Goal: Task Accomplishment & Management: Manage account settings

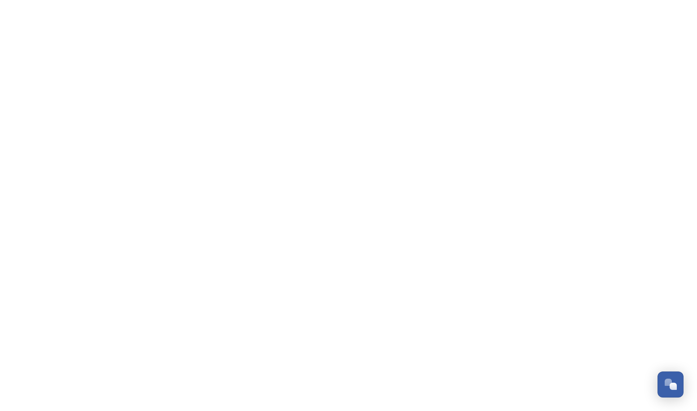
scroll to position [633, 0]
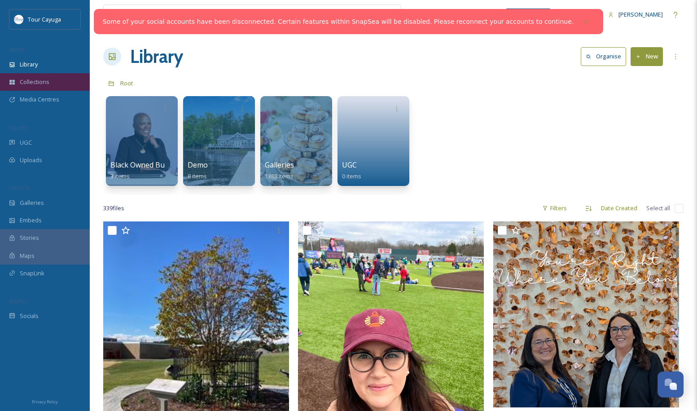
click at [34, 80] on span "Collections" at bounding box center [35, 82] width 30 height 9
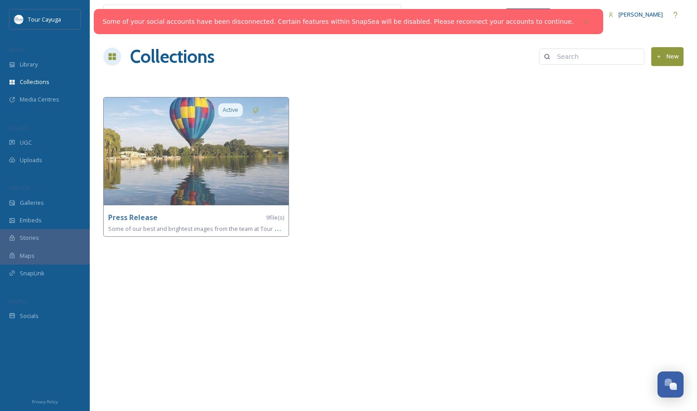
click at [670, 53] on button "New" at bounding box center [667, 56] width 32 height 18
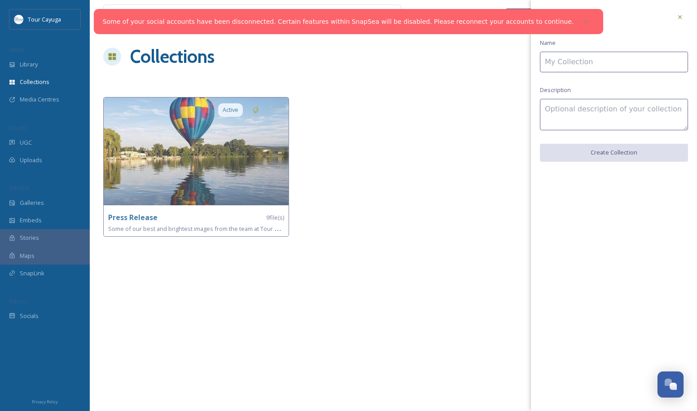
click at [606, 66] on input at bounding box center [614, 62] width 148 height 21
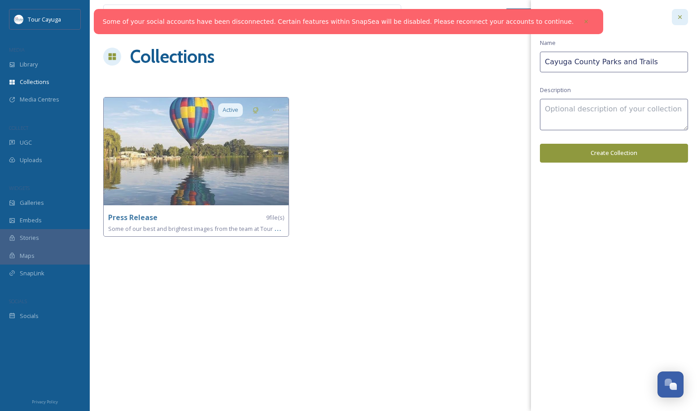
type input "Cayuga County Parks and Trails"
click at [679, 17] on icon at bounding box center [679, 16] width 7 height 7
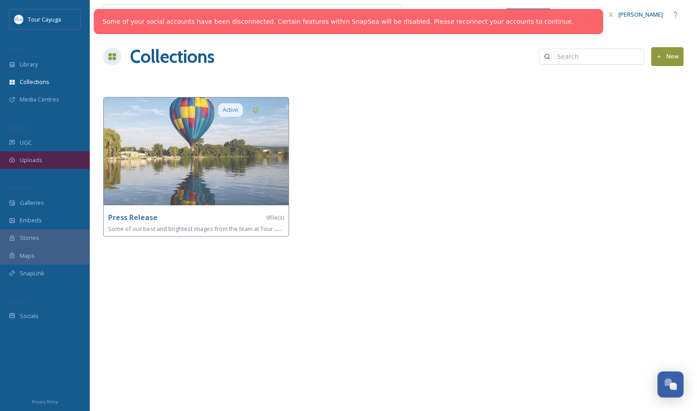
click at [32, 160] on span "Uploads" at bounding box center [31, 160] width 22 height 9
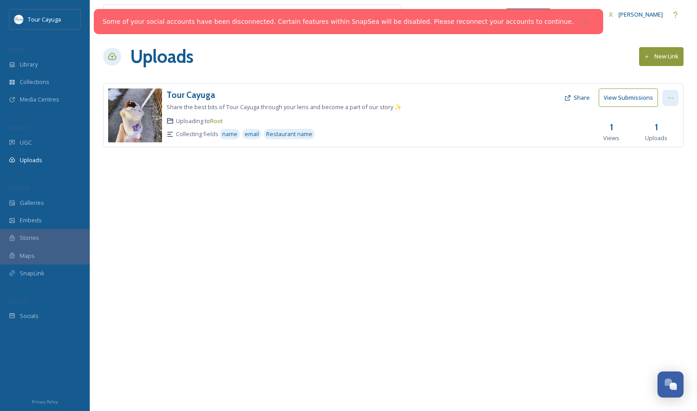
click at [673, 96] on icon at bounding box center [670, 97] width 7 height 7
click at [658, 132] on span "Edit" at bounding box center [653, 135] width 10 height 9
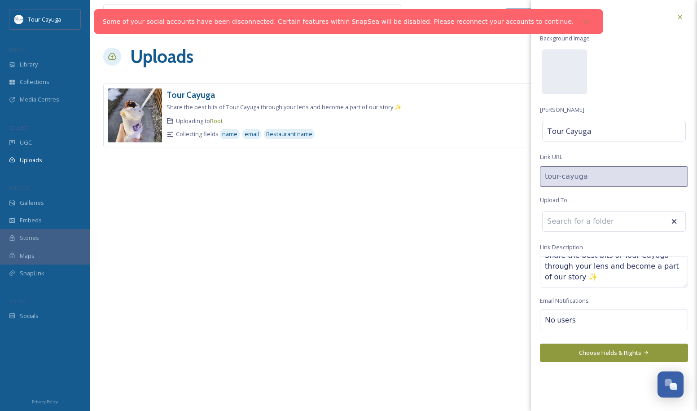
scroll to position [11, 0]
click at [587, 220] on input at bounding box center [591, 221] width 99 height 20
click at [674, 218] on icon at bounding box center [673, 221] width 9 height 9
click at [637, 88] on div "Update Link Background Image Link Title Tour Cayuga Link URL tour-cayuga Upload…" at bounding box center [614, 185] width 166 height 371
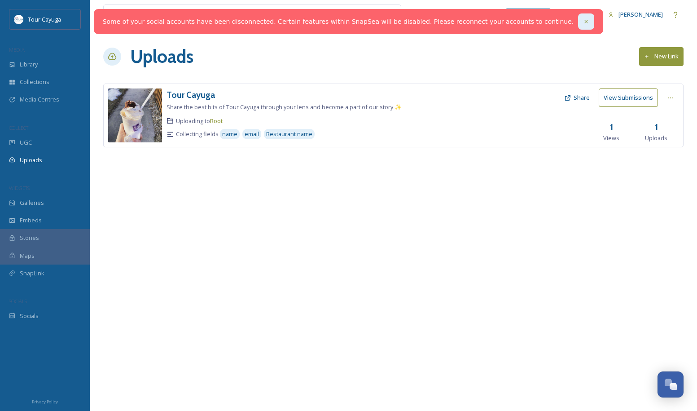
click at [583, 20] on icon at bounding box center [586, 21] width 6 height 6
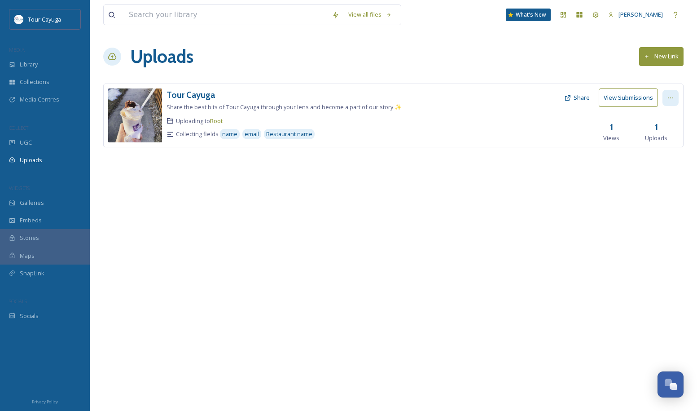
click at [672, 97] on icon at bounding box center [670, 97] width 7 height 7
click at [655, 132] on span "Edit" at bounding box center [653, 135] width 10 height 9
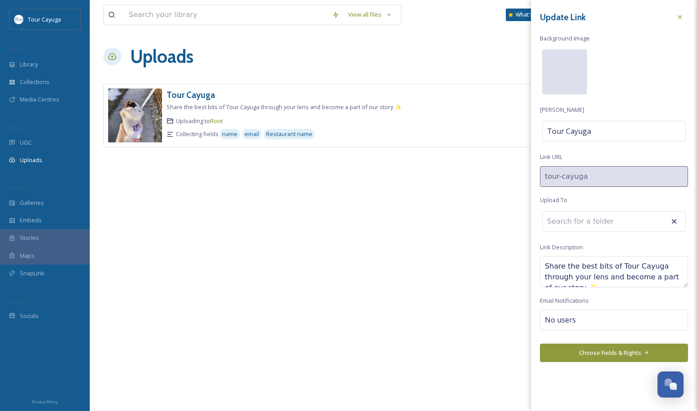
click at [566, 79] on div at bounding box center [564, 71] width 45 height 45
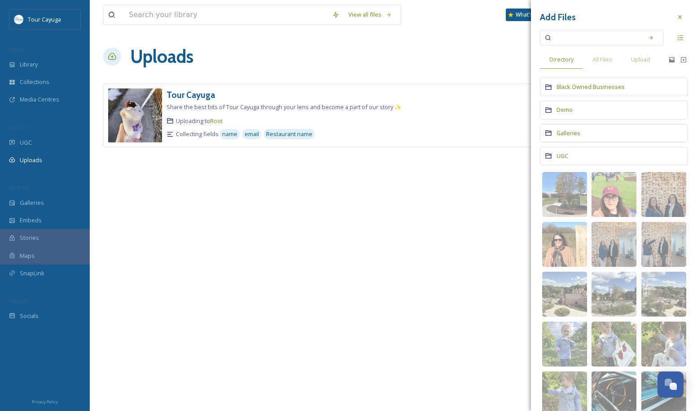
scroll to position [0, 0]
click at [644, 58] on span "Upload" at bounding box center [640, 59] width 19 height 9
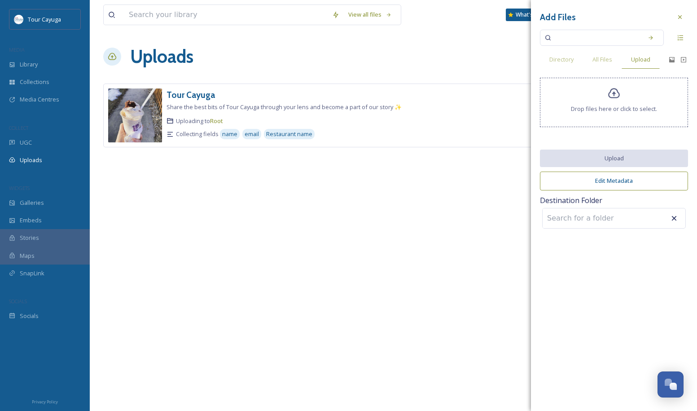
click at [598, 111] on span "Drop files here or click to select." at bounding box center [614, 109] width 86 height 9
click at [615, 97] on icon at bounding box center [613, 93] width 13 height 13
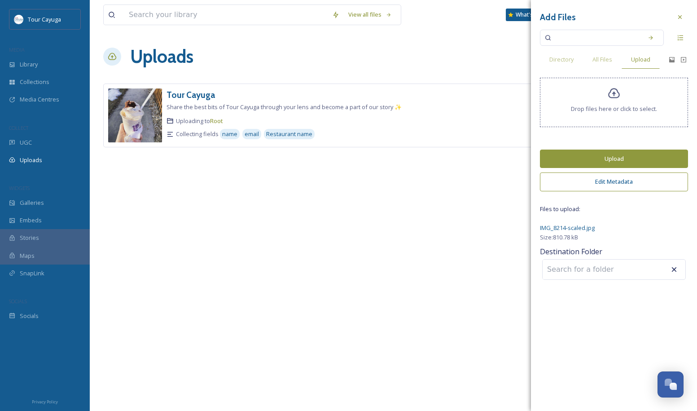
click at [615, 186] on button "Edit Metadata" at bounding box center [614, 181] width 148 height 18
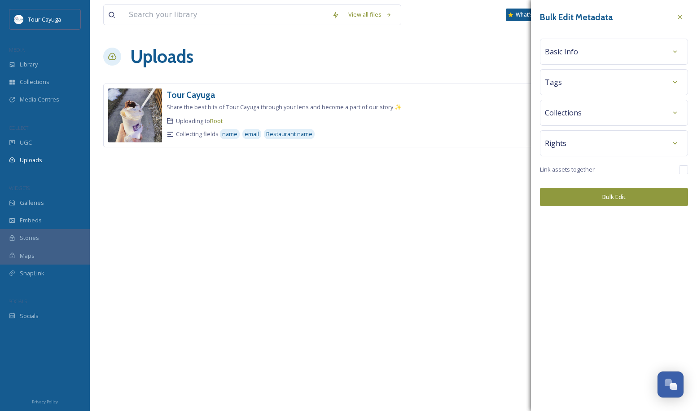
click at [590, 46] on div "Basic Info" at bounding box center [614, 52] width 138 height 16
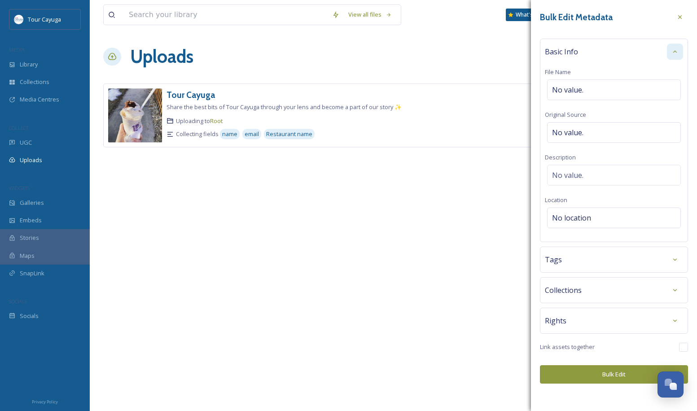
click at [672, 51] on icon at bounding box center [674, 51] width 7 height 7
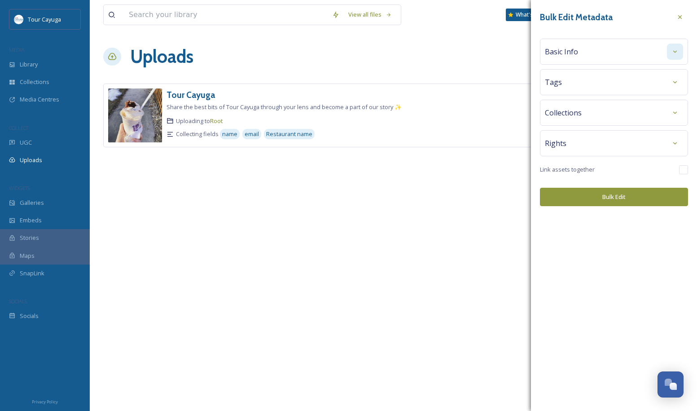
click at [572, 52] on span "Basic Info" at bounding box center [561, 51] width 33 height 11
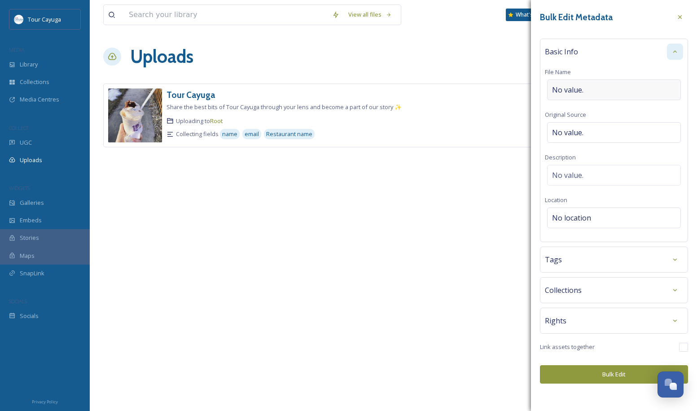
click at [590, 89] on div "No value." at bounding box center [614, 89] width 134 height 21
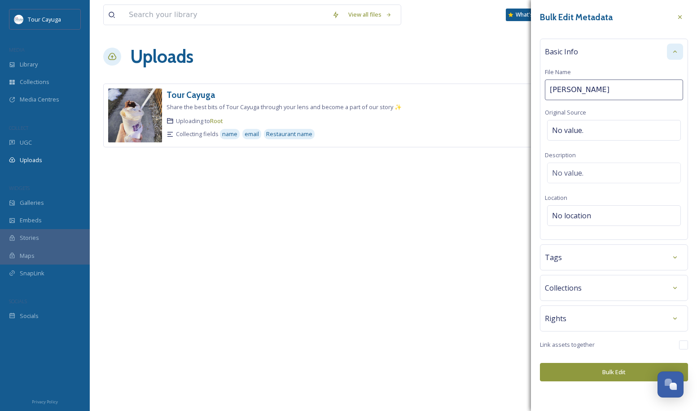
type input "Fillmore Glen"
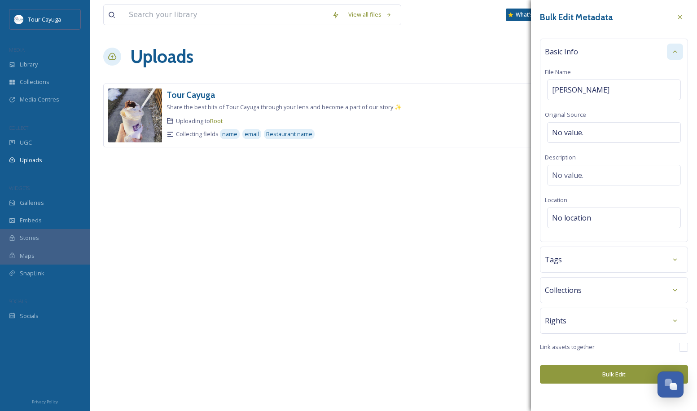
click at [606, 259] on div "Tags" at bounding box center [614, 259] width 138 height 16
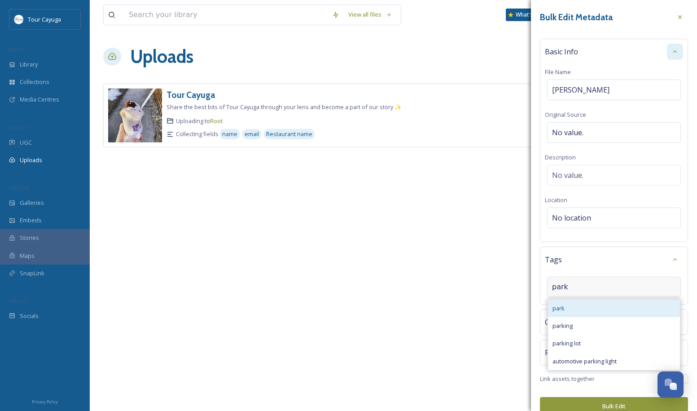
type input "park"
click at [566, 305] on div "park" at bounding box center [614, 307] width 132 height 17
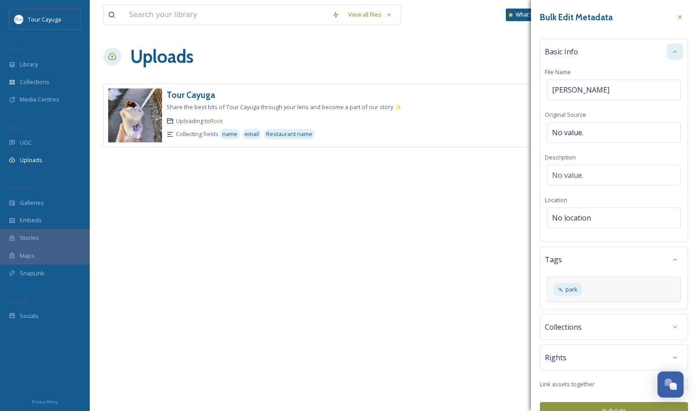
click at [607, 406] on button "Bulk Edit" at bounding box center [614, 411] width 148 height 18
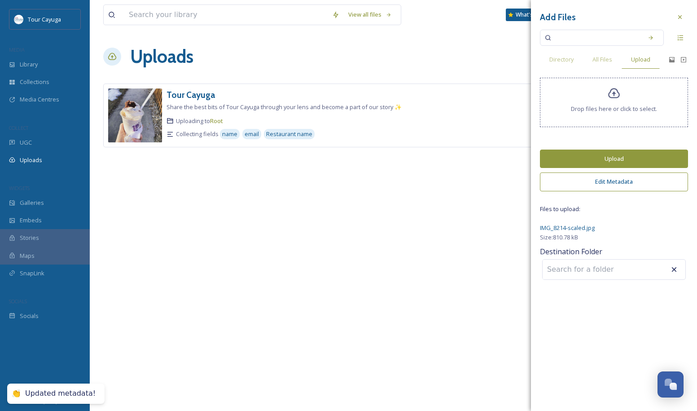
click at [600, 163] on button "Upload" at bounding box center [614, 158] width 148 height 18
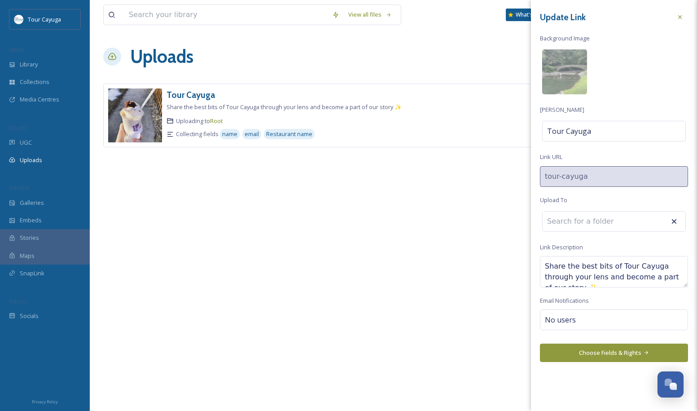
click at [625, 351] on button "Choose Fields & Rights" at bounding box center [614, 352] width 148 height 18
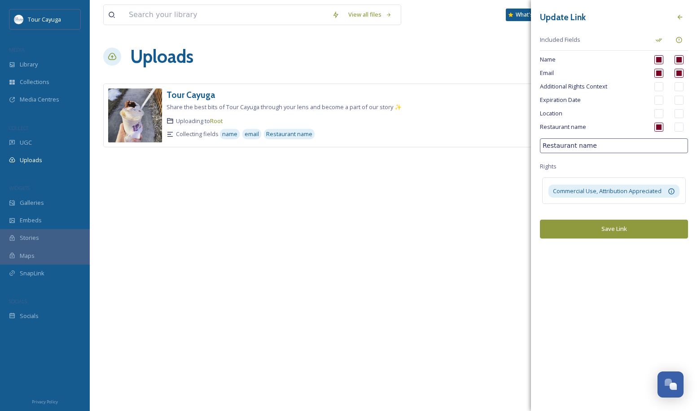
click at [657, 125] on input "checkbox" at bounding box center [658, 126] width 9 height 9
checkbox input "false"
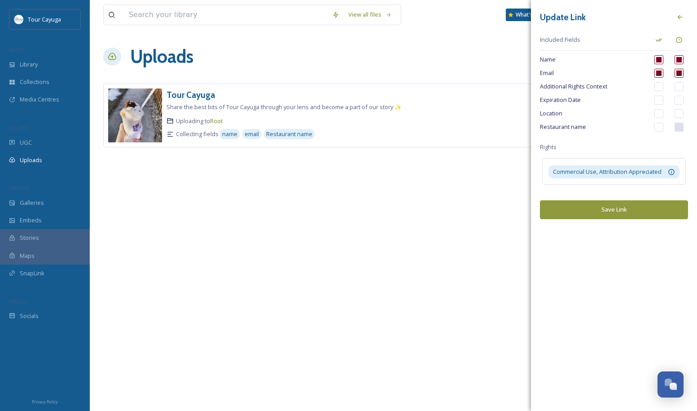
click at [658, 112] on input "checkbox" at bounding box center [658, 113] width 9 height 9
checkbox input "true"
click at [679, 114] on input "checkbox" at bounding box center [678, 113] width 9 height 9
checkbox input "true"
click at [627, 209] on button "Save Link" at bounding box center [614, 209] width 148 height 18
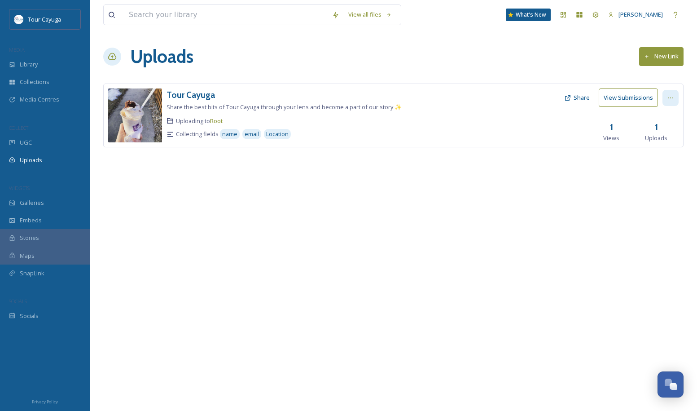
click at [672, 96] on icon at bounding box center [670, 97] width 7 height 7
click at [658, 135] on span "Edit" at bounding box center [653, 135] width 10 height 9
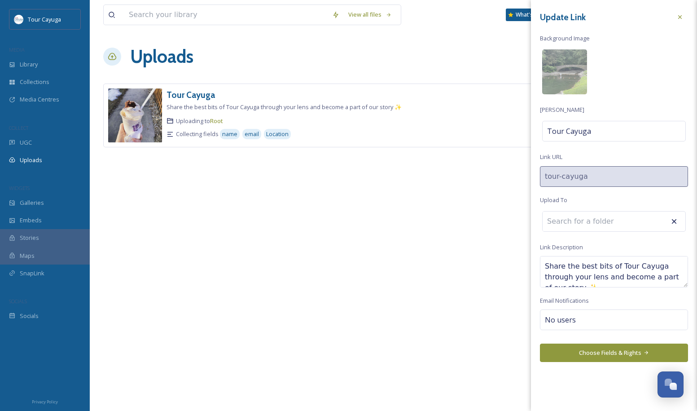
click at [579, 219] on input at bounding box center [591, 221] width 99 height 20
click at [466, 251] on div "View all files What's New Dawn Lubaszewski Uploads New Link Tour Cayuga Share t…" at bounding box center [393, 205] width 607 height 411
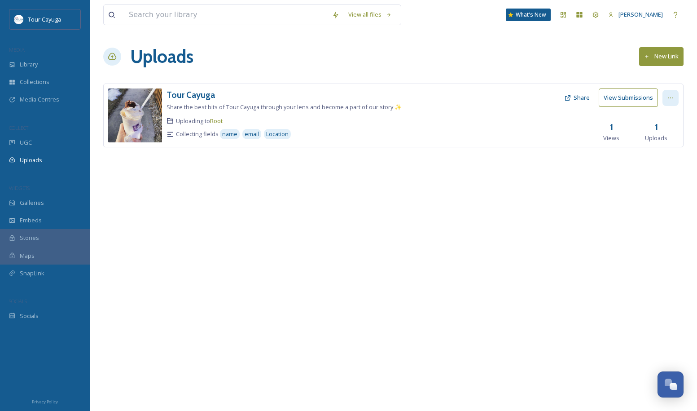
click at [672, 96] on icon at bounding box center [670, 97] width 7 height 7
click at [660, 131] on div "Edit" at bounding box center [661, 134] width 34 height 17
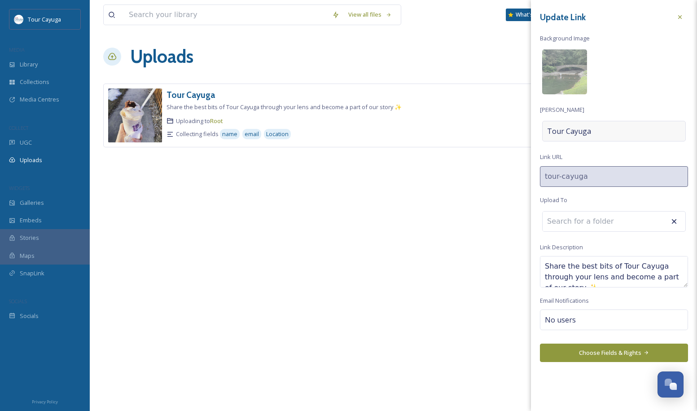
click at [621, 131] on div "Tour Cayuga" at bounding box center [614, 131] width 144 height 21
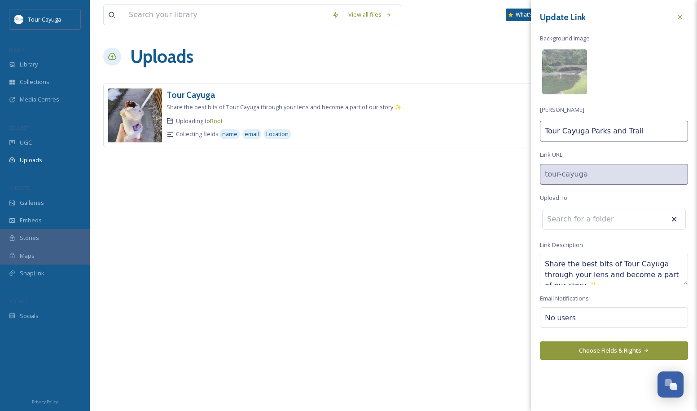
type input "Tour Cayuga Parks and Trails"
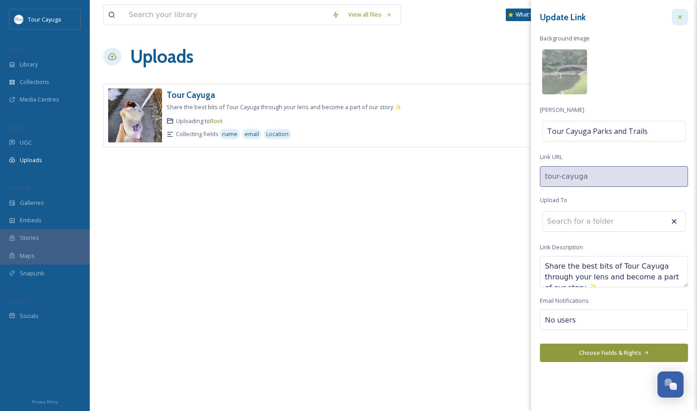
click at [681, 17] on icon at bounding box center [679, 16] width 7 height 7
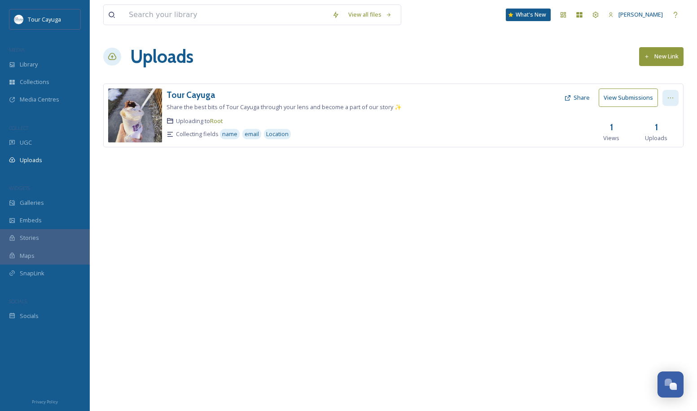
click at [669, 94] on icon at bounding box center [670, 97] width 7 height 7
click at [656, 133] on span "Edit" at bounding box center [653, 135] width 10 height 9
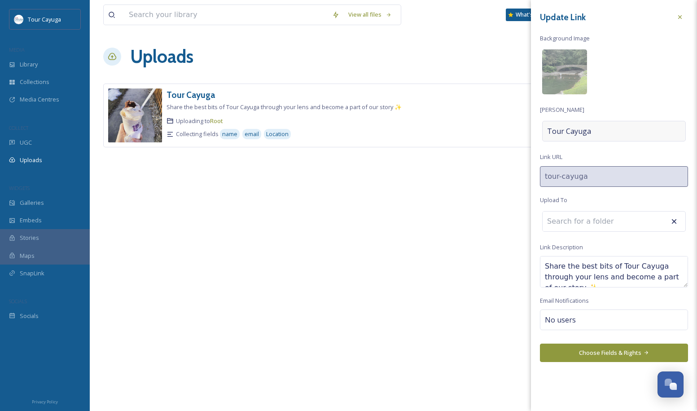
click at [605, 133] on div "Tour Cayuga" at bounding box center [614, 131] width 144 height 21
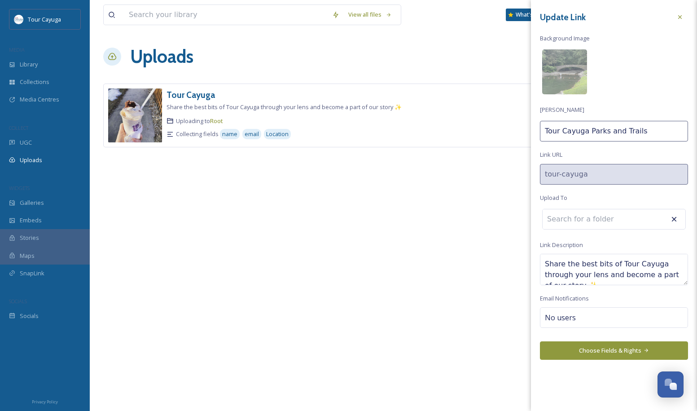
type input "Tour Cayuga Parks and Trails"
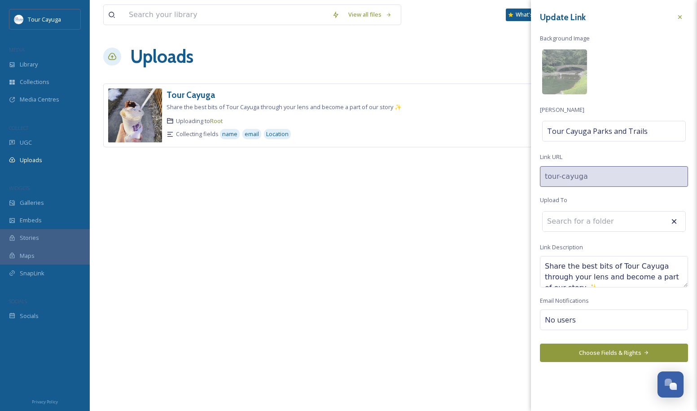
click at [606, 280] on textarea "Share the best bits of Tour Cayuga through your lens and become a part of our s…" at bounding box center [614, 271] width 148 height 31
drag, startPoint x: 615, startPoint y: 266, endPoint x: 541, endPoint y: 266, distance: 74.5
click at [541, 266] on textarea "Share the best bits of Tour Cayuga through your lens and become a part of our s…" at bounding box center [614, 271] width 148 height 31
paste textarea "Lace up your hiking boots or grab your bike to experience, explore, and enjoy t…"
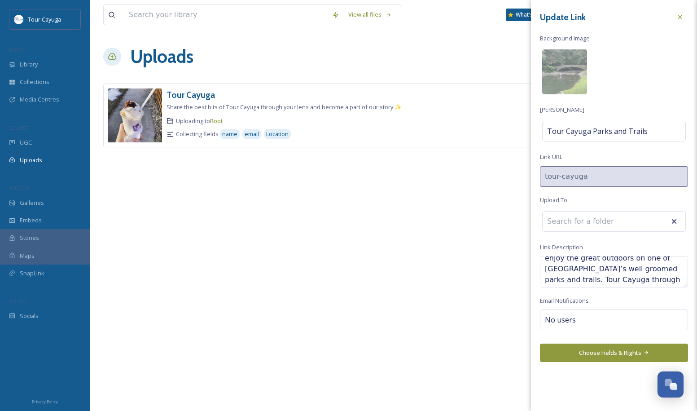
drag, startPoint x: 645, startPoint y: 267, endPoint x: 665, endPoint y: 280, distance: 24.0
click at [665, 280] on textarea "Lace up your hiking boots or grab your bike to experience, explore, and enjoy t…" at bounding box center [614, 271] width 148 height 31
drag, startPoint x: 643, startPoint y: 269, endPoint x: 661, endPoint y: 270, distance: 18.0
click at [661, 270] on textarea "Lace up your hiking boots or grab your bike to experience, explore, and enjoy t…" at bounding box center [614, 271] width 148 height 31
click at [633, 270] on textarea "Lace up your hiking boots or grab your bike to experience, explore, and enjoy t…" at bounding box center [614, 271] width 148 height 31
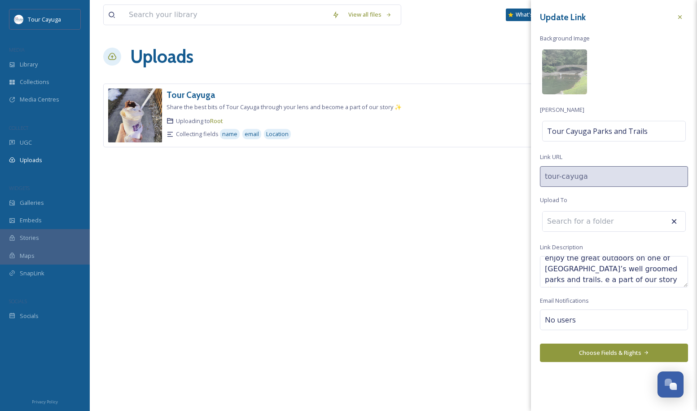
drag, startPoint x: 648, startPoint y: 268, endPoint x: 639, endPoint y: 267, distance: 9.0
click at [639, 268] on textarea "Lace up your hiking boots or grab your bike to experience, explore, and enjoy t…" at bounding box center [614, 271] width 148 height 31
drag, startPoint x: 678, startPoint y: 281, endPoint x: 614, endPoint y: 280, distance: 64.6
click at [614, 280] on textarea "Lace up your hiking boots or grab your bike to experience, explore, and enjoy t…" at bounding box center [614, 271] width 148 height 31
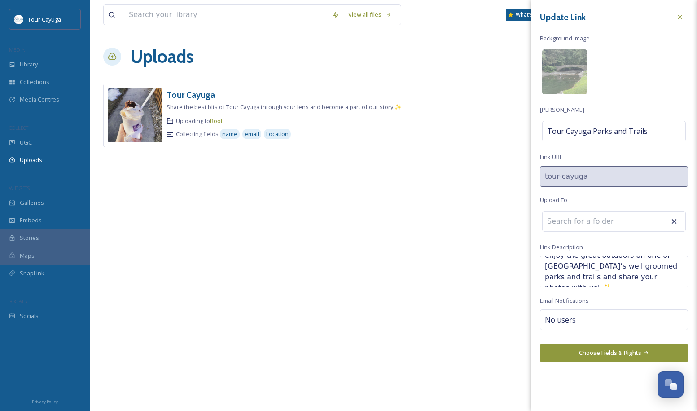
type textarea "Lace up your hiking boots or grab your bike to experience, explore, and enjoy t…"
click at [594, 221] on input at bounding box center [591, 221] width 99 height 20
click at [675, 218] on icon at bounding box center [673, 221] width 9 height 9
click at [604, 225] on input at bounding box center [591, 221] width 99 height 20
type input "p"
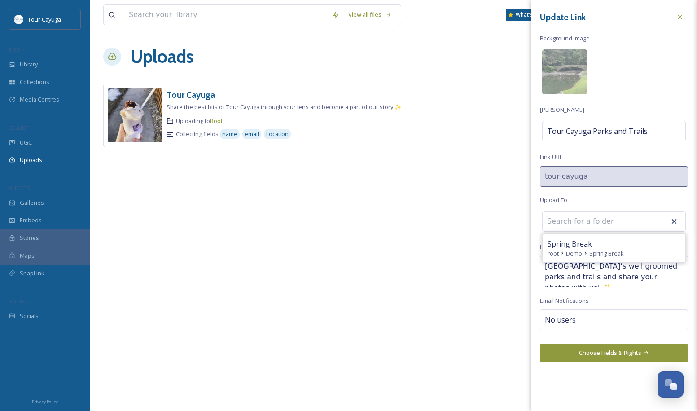
scroll to position [0, 0]
click at [590, 350] on button "Choose Fields & Rights" at bounding box center [614, 352] width 148 height 18
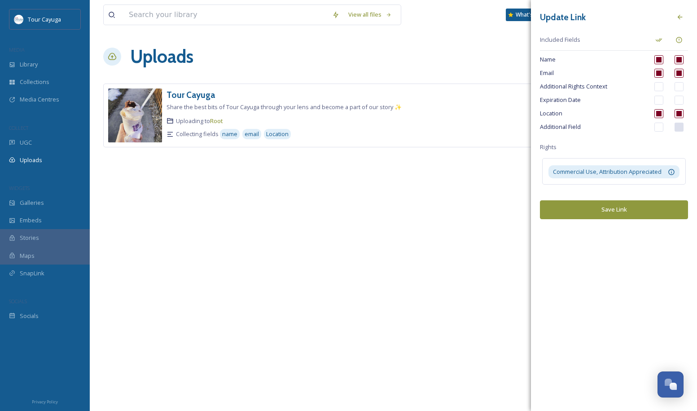
click at [608, 210] on button "Save Link" at bounding box center [614, 209] width 148 height 18
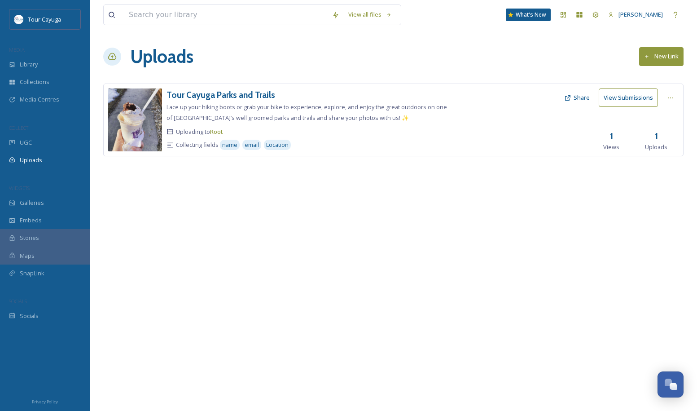
click at [336, 304] on div "View all files What's New Dawn Lubaszewski Uploads New Link Tour Cayuga Parks a…" at bounding box center [393, 205] width 607 height 411
click at [28, 64] on span "Library" at bounding box center [29, 64] width 18 height 9
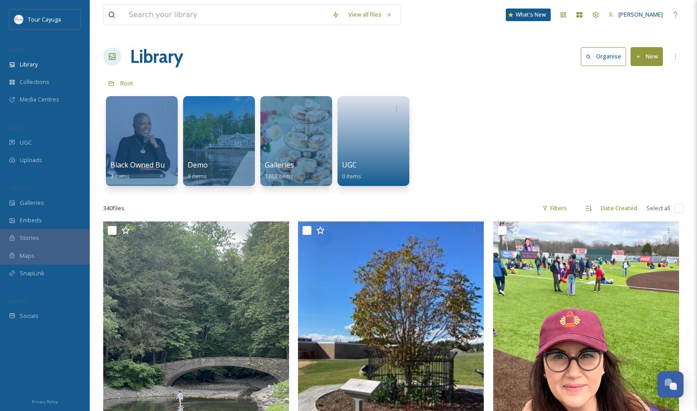
click at [640, 54] on icon at bounding box center [638, 57] width 6 height 6
click at [640, 110] on span "Folder" at bounding box center [636, 112] width 17 height 9
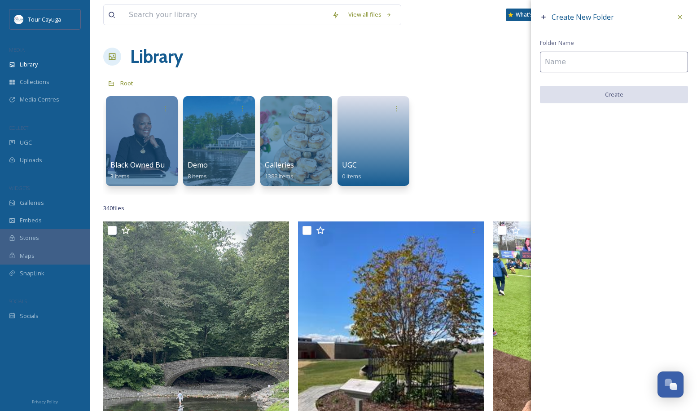
click at [602, 62] on input at bounding box center [614, 62] width 148 height 21
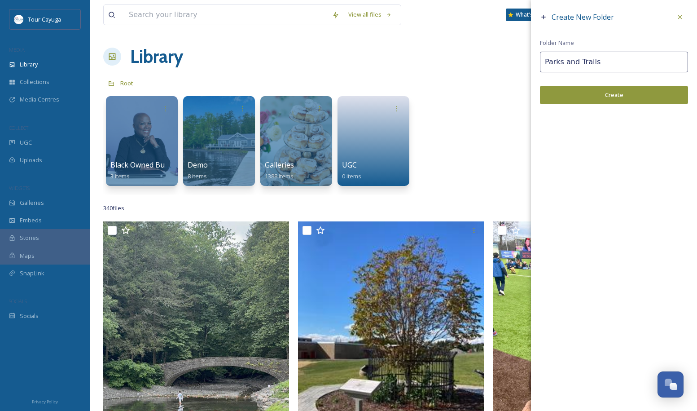
type input "Parks and Trails"
click at [627, 92] on button "Create" at bounding box center [614, 95] width 148 height 18
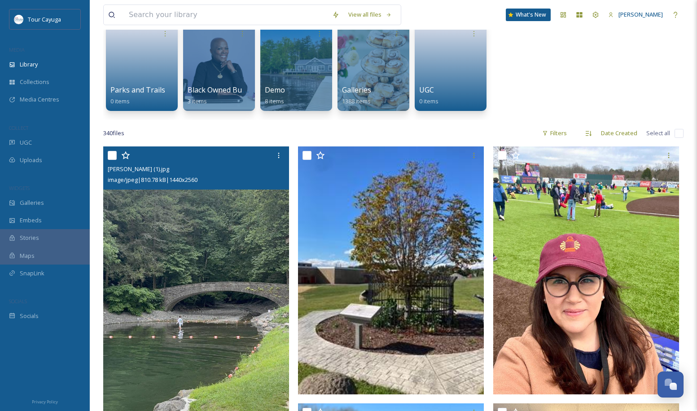
scroll to position [64, 0]
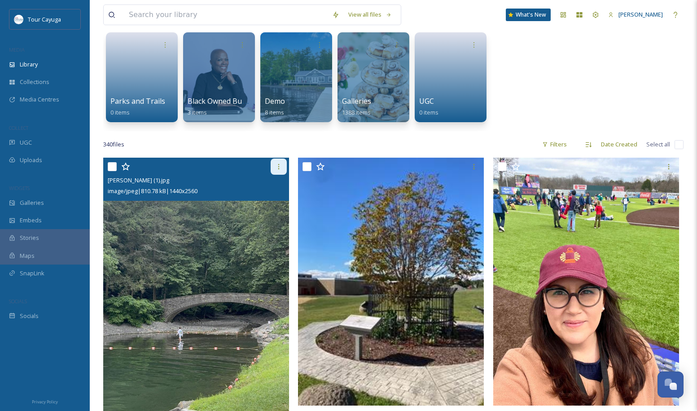
click at [278, 166] on icon at bounding box center [278, 166] width 7 height 7
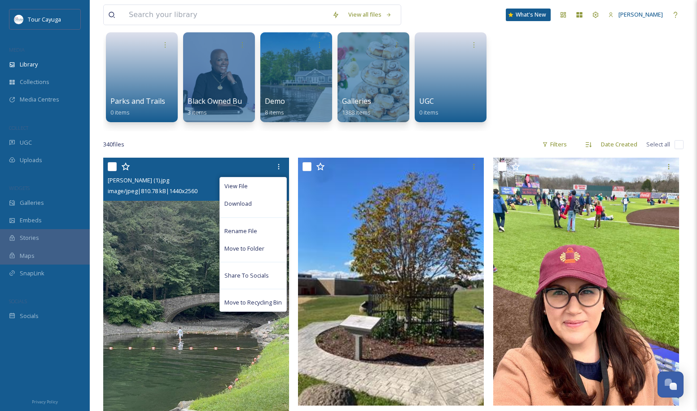
click at [110, 167] on input "checkbox" at bounding box center [112, 166] width 9 height 9
checkbox input "true"
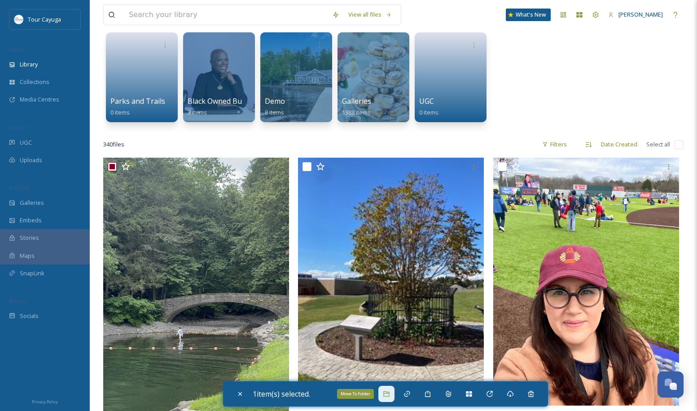
click at [389, 392] on icon at bounding box center [386, 393] width 6 height 5
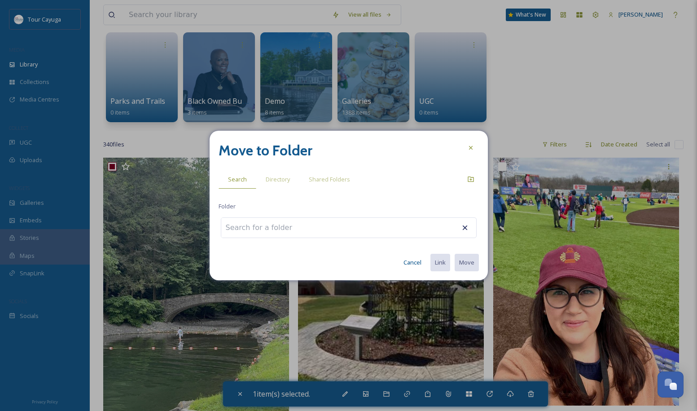
click at [319, 227] on div at bounding box center [349, 227] width 256 height 21
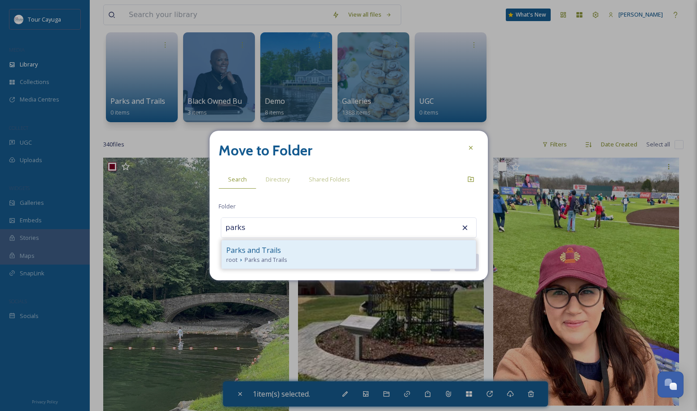
click at [279, 253] on div "Parks and Trails" at bounding box center [348, 250] width 245 height 11
type input "Parks and Trails"
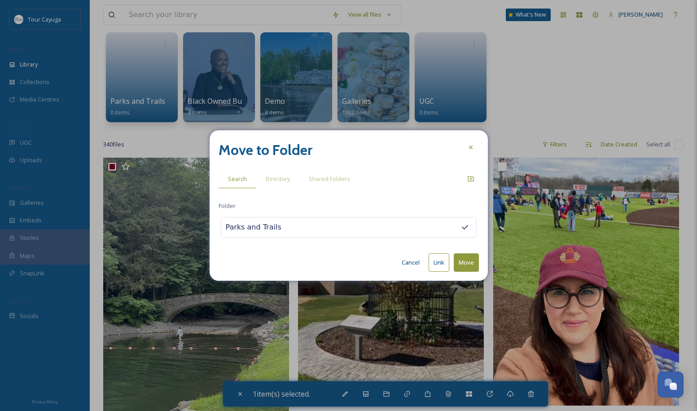
click at [467, 262] on button "Move" at bounding box center [466, 262] width 25 height 18
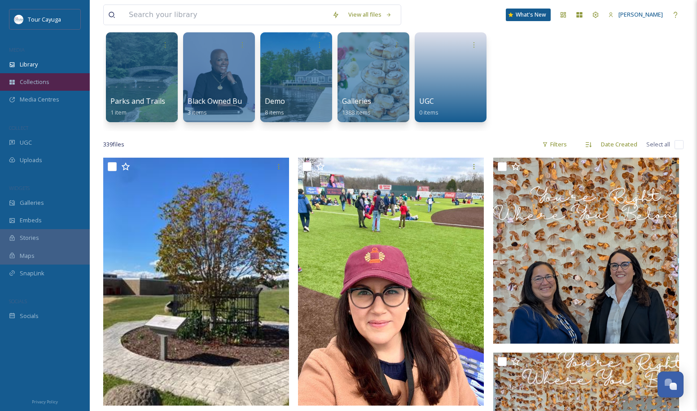
click at [39, 79] on span "Collections" at bounding box center [35, 82] width 30 height 9
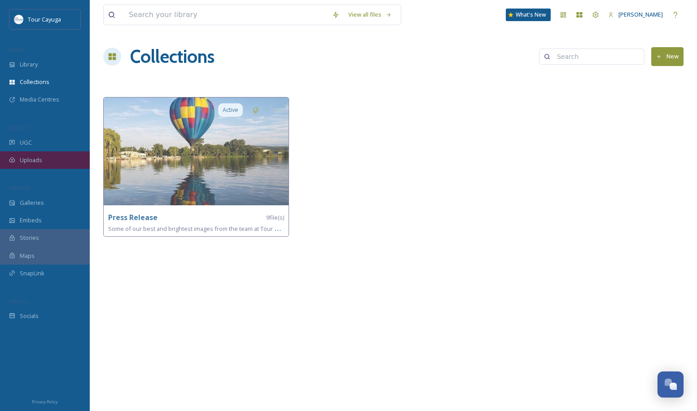
click at [33, 156] on span "Uploads" at bounding box center [31, 160] width 22 height 9
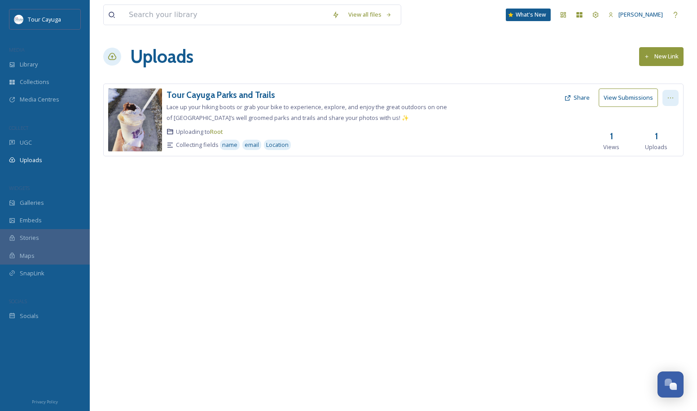
click at [672, 95] on icon at bounding box center [670, 97] width 7 height 7
click at [655, 133] on span "Edit" at bounding box center [653, 135] width 10 height 9
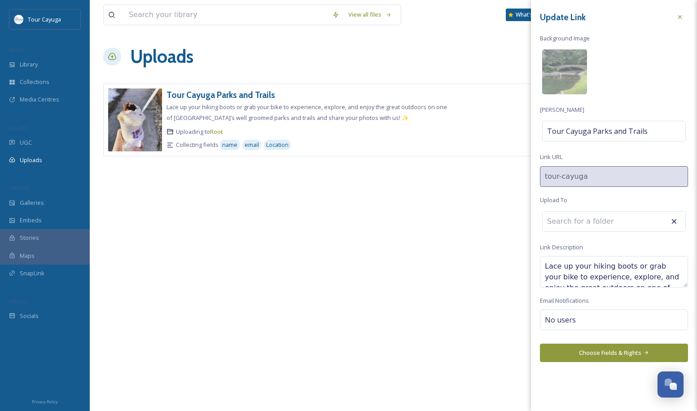
click at [587, 223] on input at bounding box center [591, 221] width 99 height 20
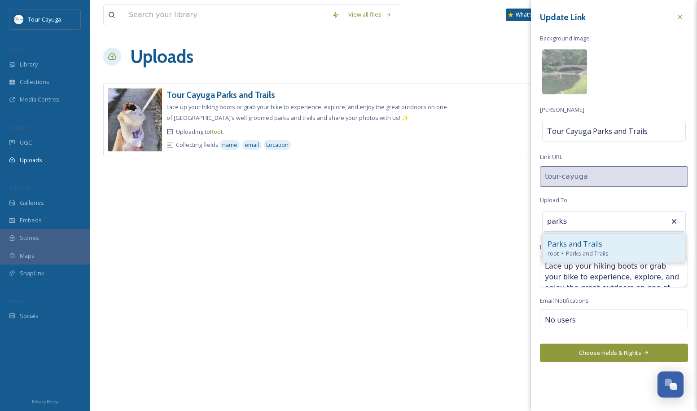
click at [596, 240] on span "Parks and Trails" at bounding box center [574, 243] width 55 height 11
type input "Parks and Trails"
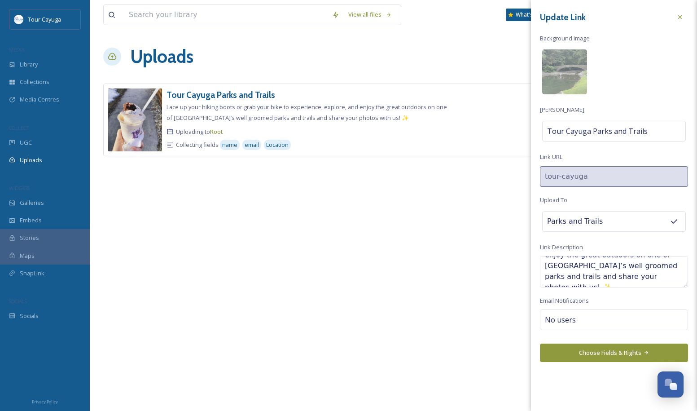
scroll to position [32, 0]
click at [594, 346] on button "Choose Fields & Rights" at bounding box center [614, 352] width 148 height 18
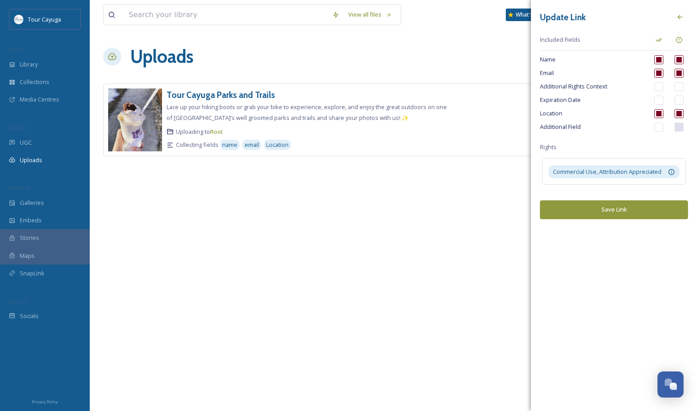
click at [607, 211] on button "Save Link" at bounding box center [614, 209] width 148 height 18
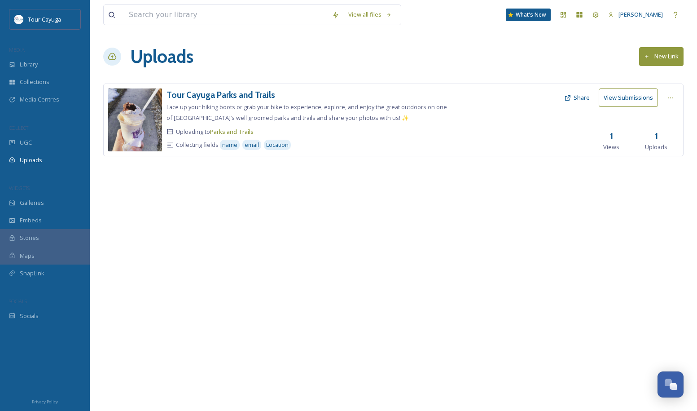
click at [131, 128] on img at bounding box center [135, 119] width 54 height 63
click at [620, 96] on button "View Submissions" at bounding box center [627, 97] width 59 height 18
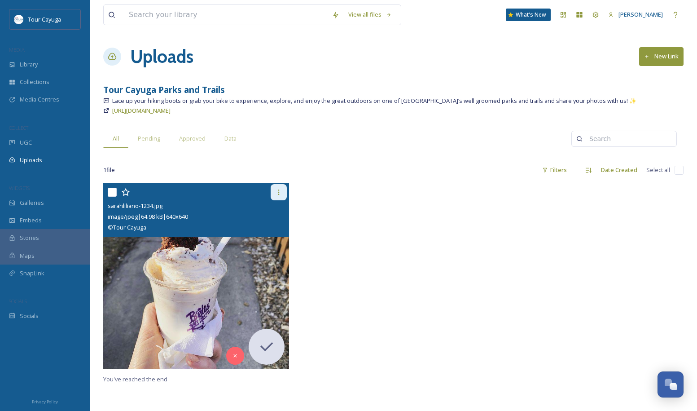
click at [278, 192] on icon at bounding box center [278, 191] width 7 height 7
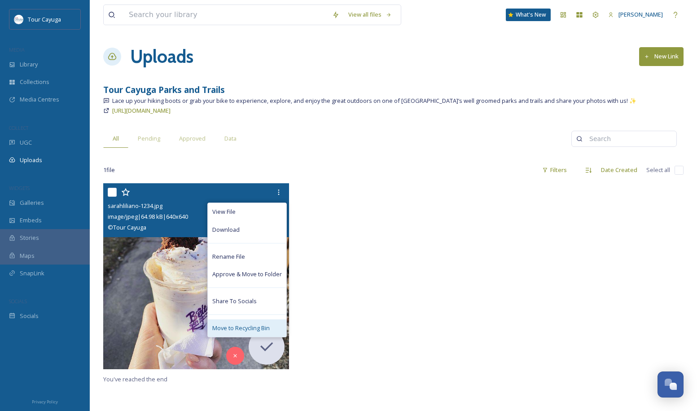
click at [249, 325] on span "Move to Recycling Bin" at bounding box center [240, 327] width 57 height 9
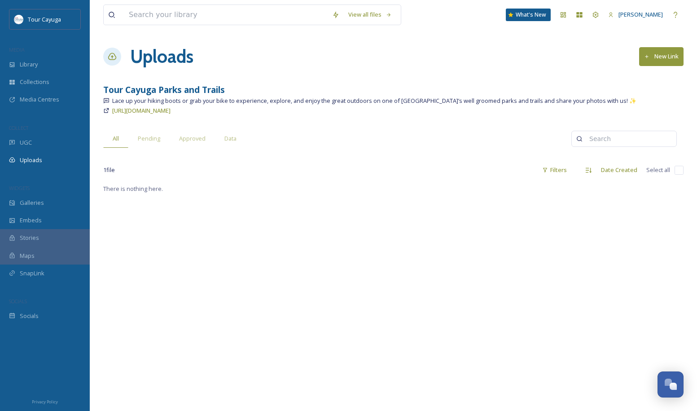
click at [107, 109] on icon at bounding box center [106, 110] width 6 height 6
click at [106, 110] on icon at bounding box center [106, 110] width 6 height 6
click at [107, 109] on icon at bounding box center [106, 110] width 5 height 5
drag, startPoint x: 233, startPoint y: 111, endPoint x: 113, endPoint y: 110, distance: 119.8
click at [113, 110] on div "https://app.snapsea.io/p/link/tour-cayuga" at bounding box center [393, 110] width 580 height 11
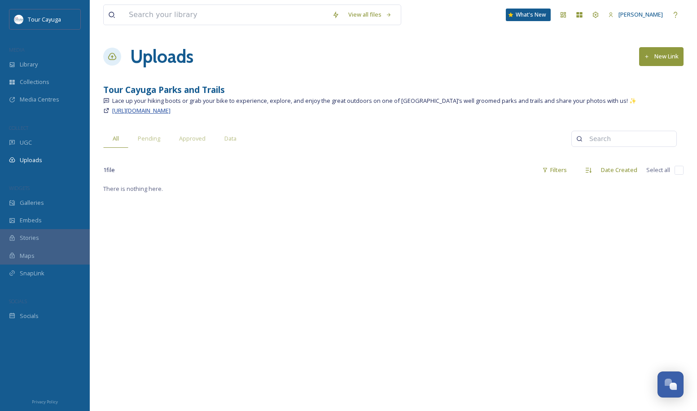
copy span "https://app.snapsea.io/p/link/tour-cayuga"
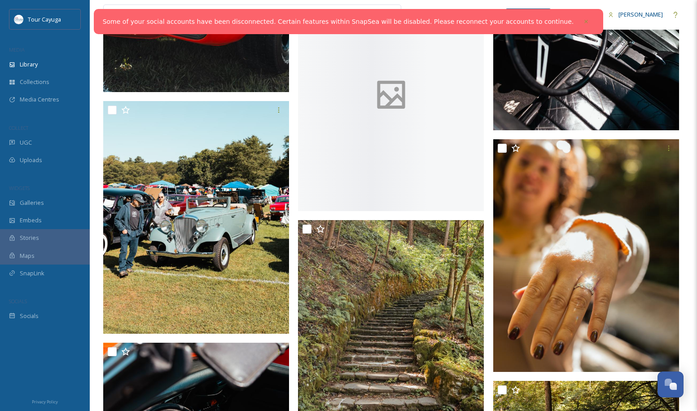
scroll to position [3923, 0]
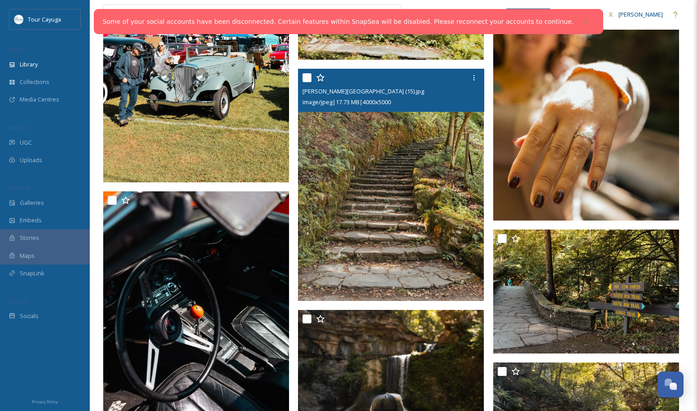
click at [305, 76] on input "checkbox" at bounding box center [306, 77] width 9 height 9
checkbox input "true"
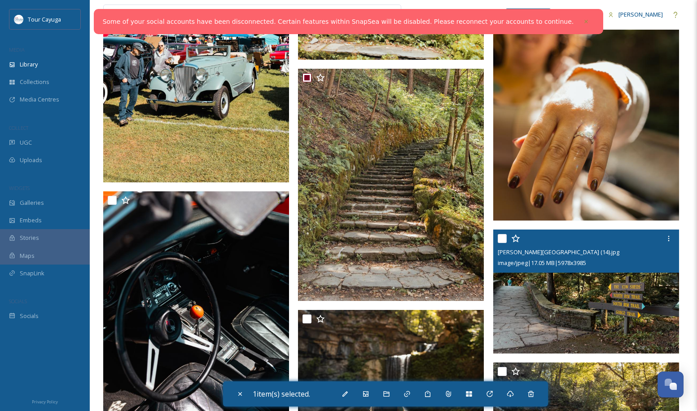
click at [502, 238] on input "checkbox" at bounding box center [502, 238] width 9 height 9
checkbox input "true"
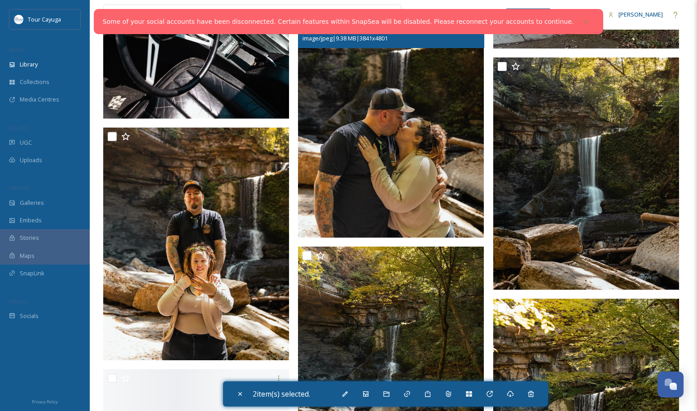
scroll to position [4229, 0]
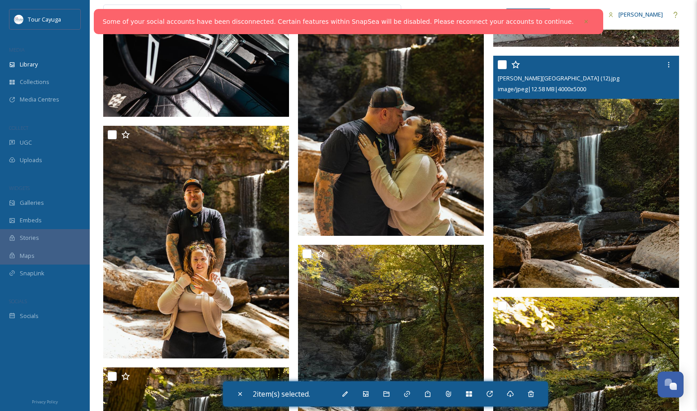
click at [500, 66] on input "checkbox" at bounding box center [502, 64] width 9 height 9
checkbox input "true"
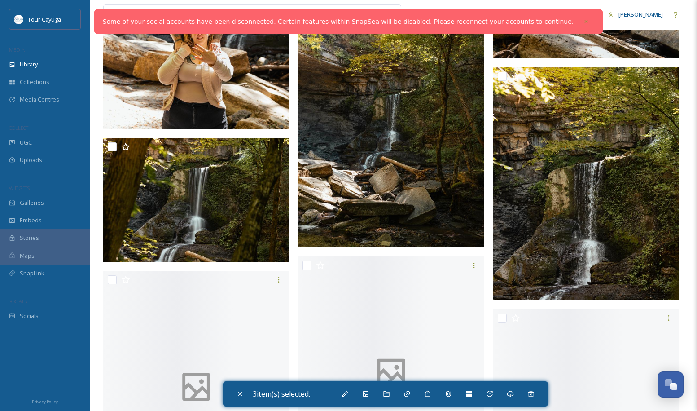
scroll to position [4487, 0]
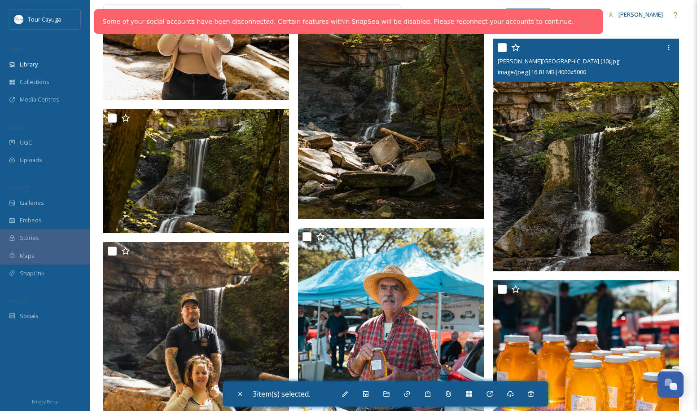
click at [506, 48] on input "checkbox" at bounding box center [502, 47] width 9 height 9
checkbox input "true"
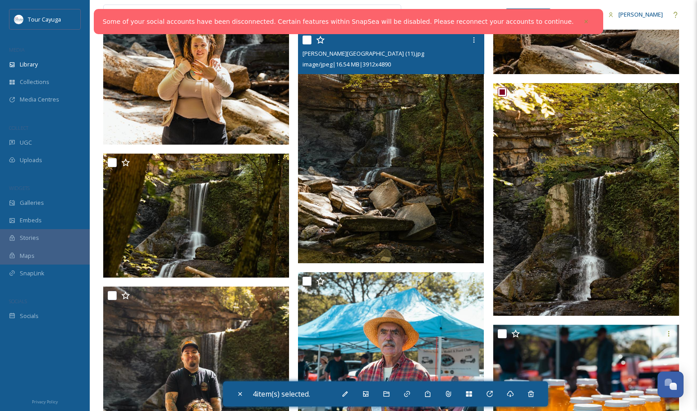
scroll to position [4438, 0]
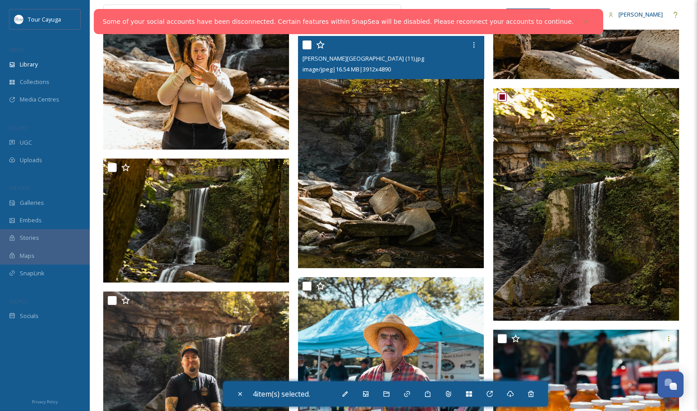
click at [308, 42] on input "checkbox" at bounding box center [306, 44] width 9 height 9
checkbox input "true"
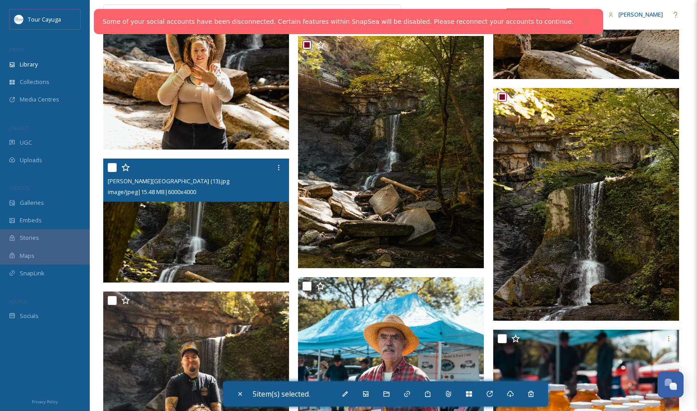
click at [117, 167] on div at bounding box center [197, 167] width 179 height 16
click at [112, 166] on input "checkbox" at bounding box center [112, 167] width 9 height 9
checkbox input "true"
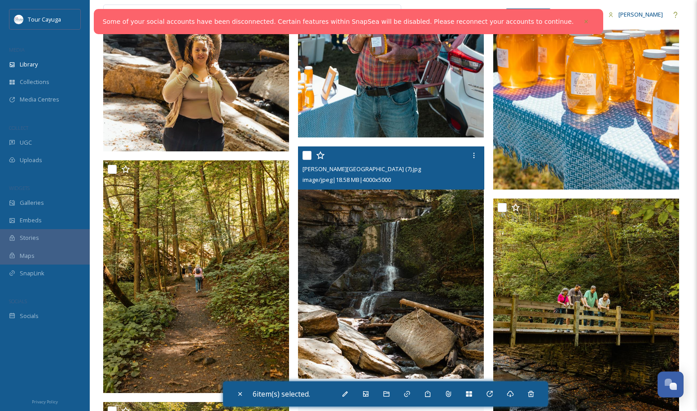
scroll to position [4940, 0]
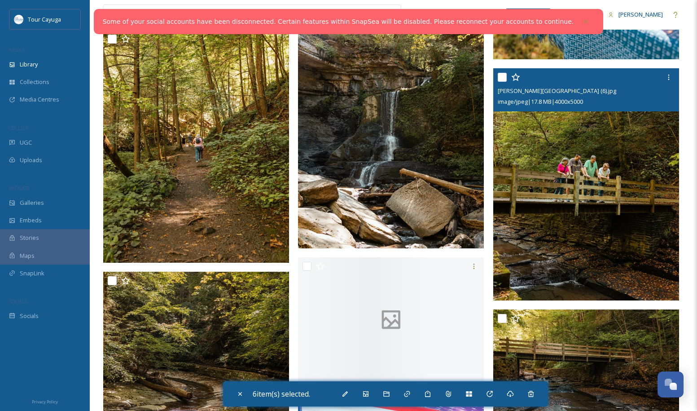
click at [505, 77] on input "checkbox" at bounding box center [502, 77] width 9 height 9
checkbox input "true"
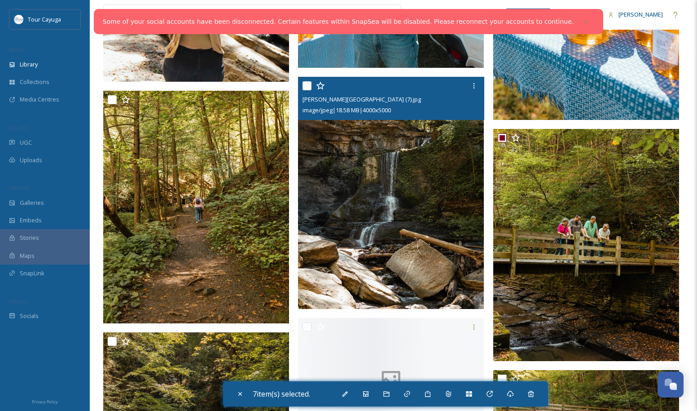
scroll to position [4848, 0]
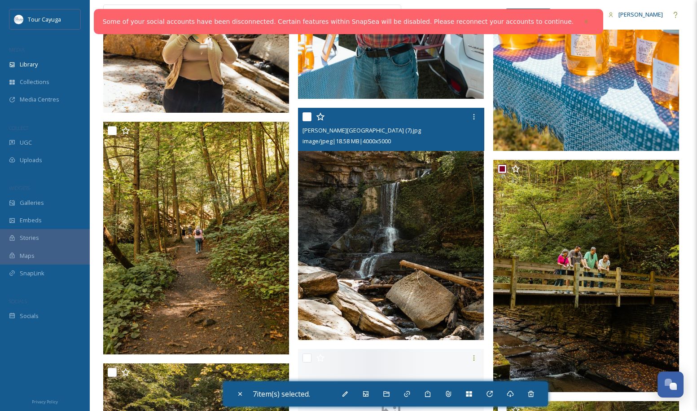
click at [310, 117] on input "checkbox" at bounding box center [306, 116] width 9 height 9
checkbox input "true"
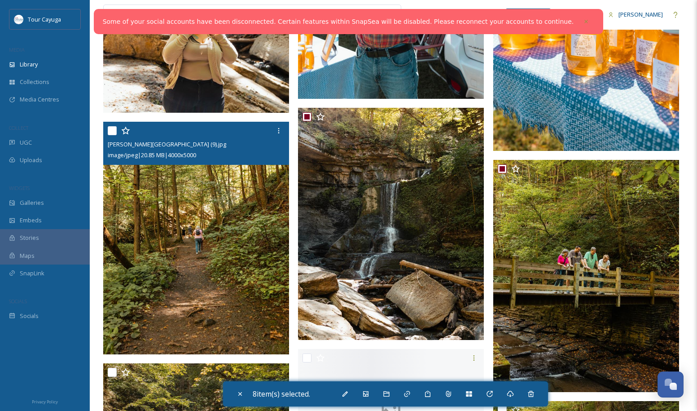
click at [114, 131] on input "checkbox" at bounding box center [112, 130] width 9 height 9
checkbox input "true"
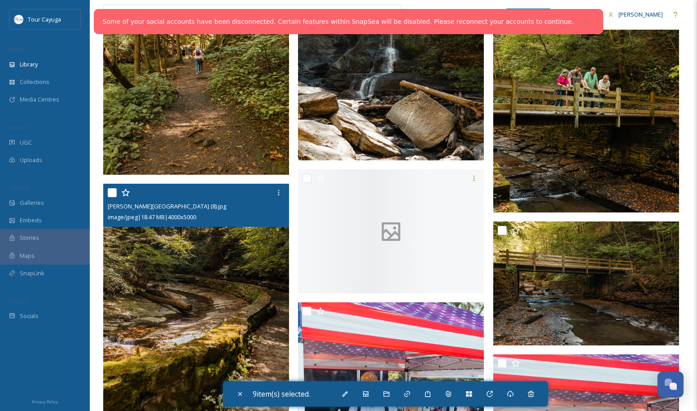
click at [112, 192] on input "checkbox" at bounding box center [112, 192] width 9 height 9
checkbox input "true"
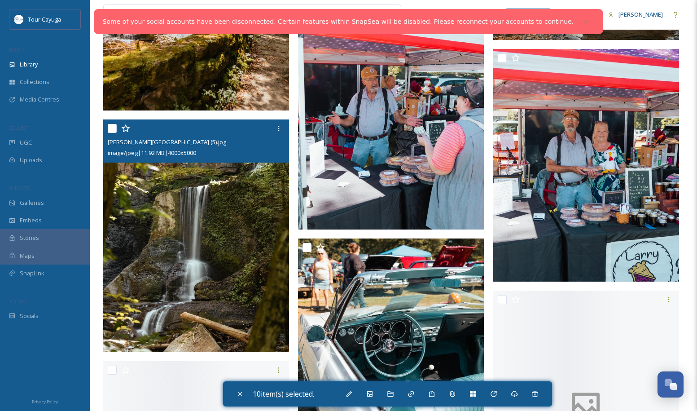
scroll to position [5334, 0]
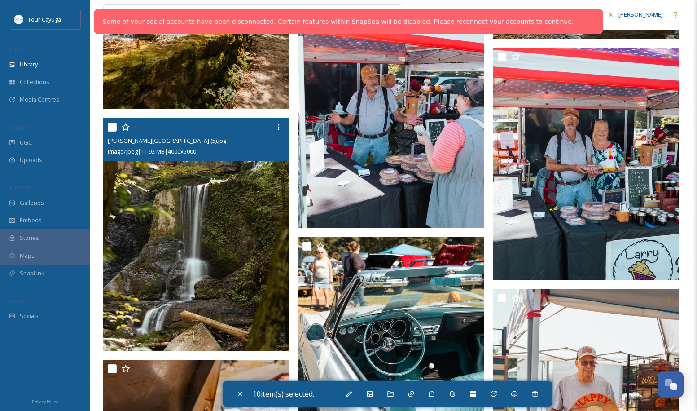
click at [112, 124] on input "checkbox" at bounding box center [112, 126] width 9 height 9
checkbox input "true"
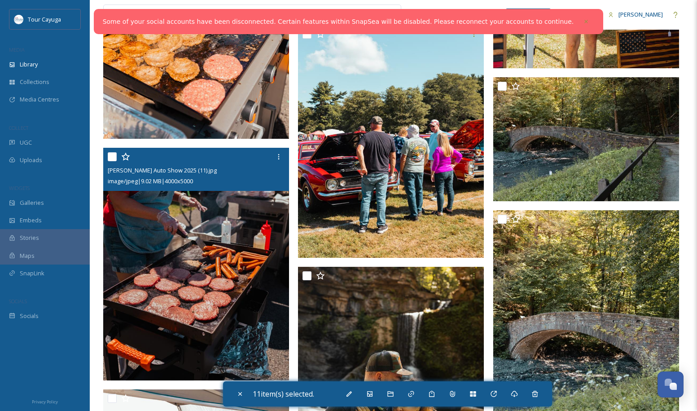
scroll to position [5787, 0]
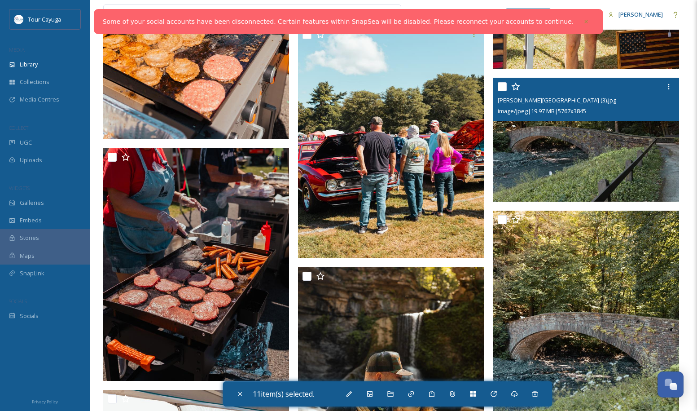
click at [503, 83] on input "checkbox" at bounding box center [502, 86] width 9 height 9
checkbox input "true"
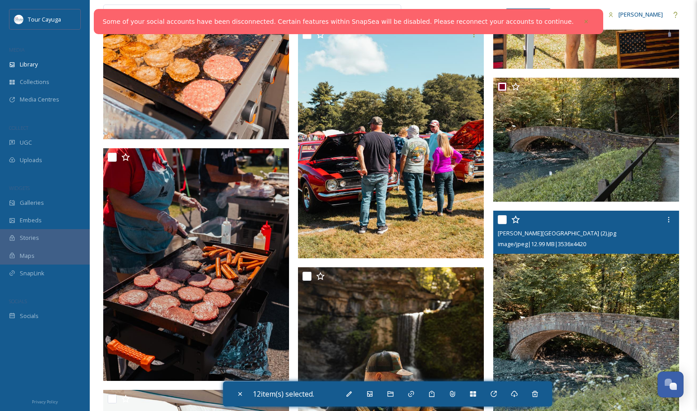
click at [506, 221] on input "checkbox" at bounding box center [502, 219] width 9 height 9
checkbox input "true"
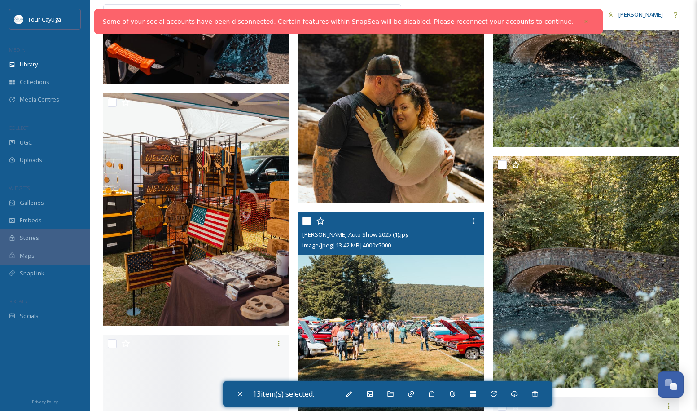
scroll to position [6098, 0]
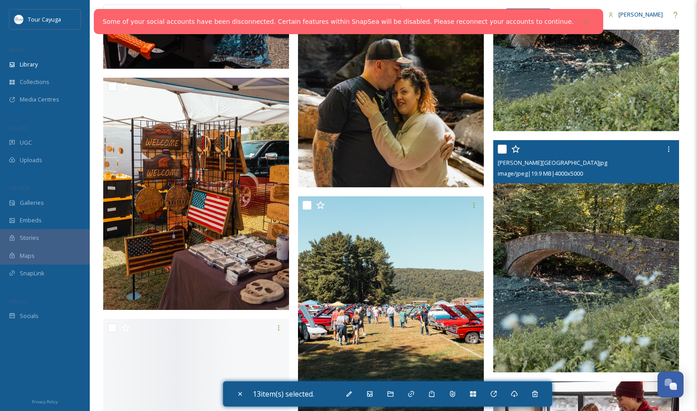
click at [500, 150] on input "checkbox" at bounding box center [502, 148] width 9 height 9
checkbox input "true"
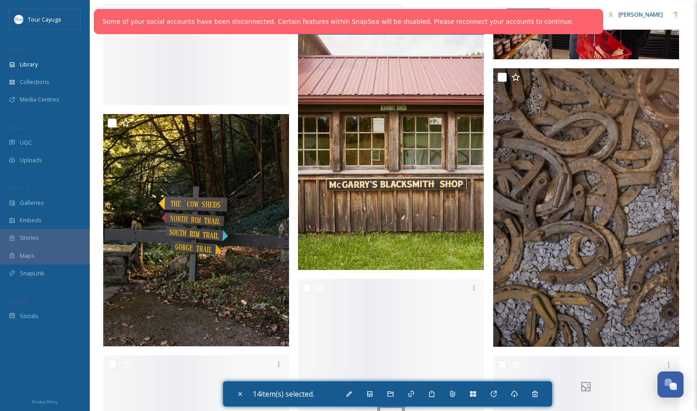
scroll to position [6546, 0]
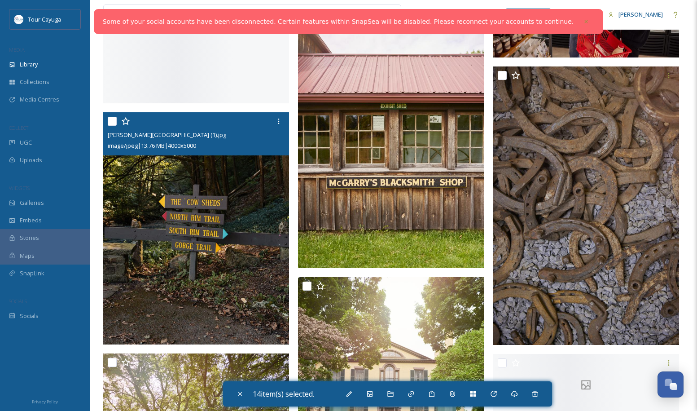
click at [114, 118] on input "checkbox" at bounding box center [112, 121] width 9 height 9
checkbox input "true"
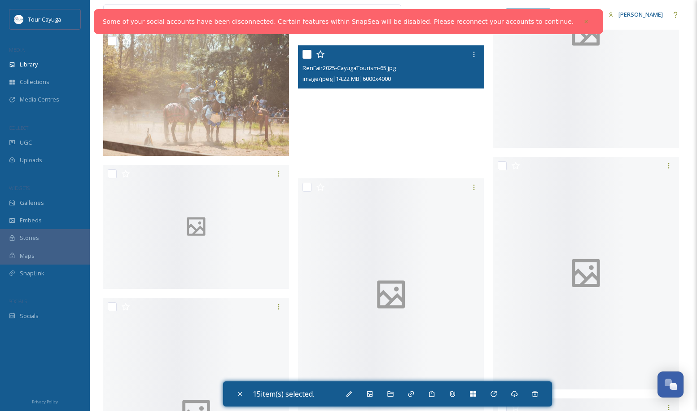
scroll to position [16222, 0]
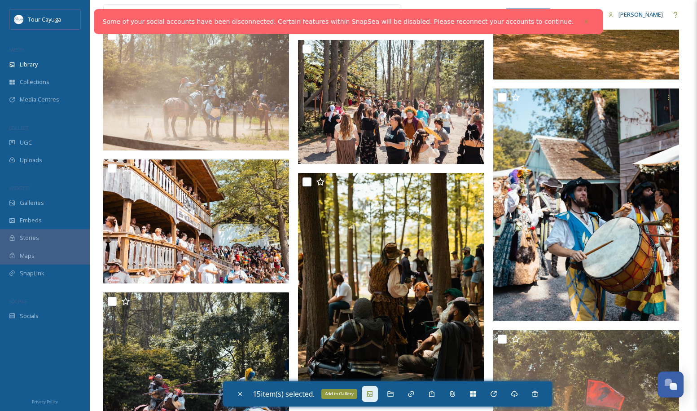
click at [372, 394] on icon at bounding box center [369, 393] width 5 height 5
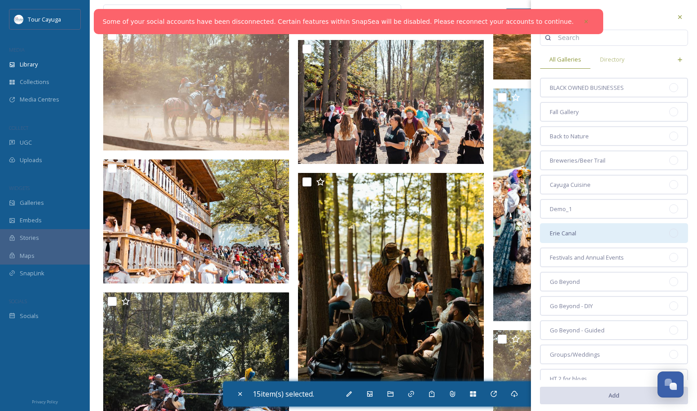
scroll to position [0, 0]
click at [681, 15] on icon at bounding box center [679, 16] width 7 height 7
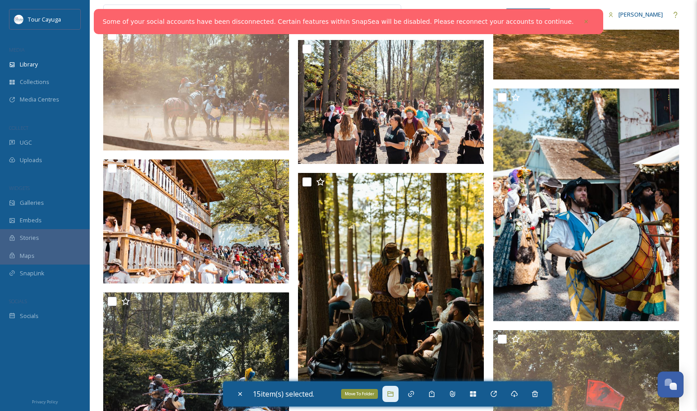
click at [391, 394] on icon at bounding box center [390, 393] width 7 height 7
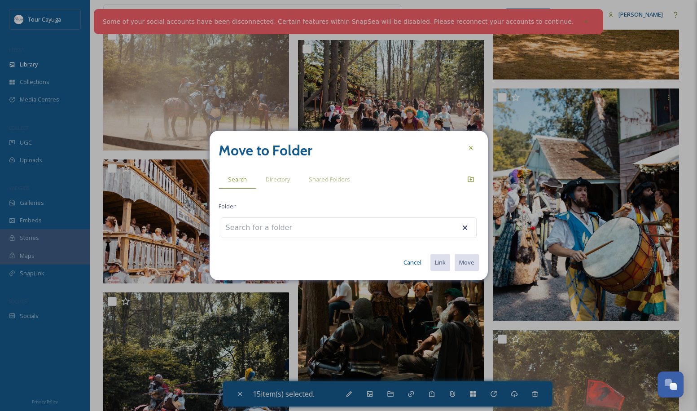
click at [268, 231] on input at bounding box center [270, 228] width 99 height 20
click at [264, 223] on input at bounding box center [270, 228] width 99 height 20
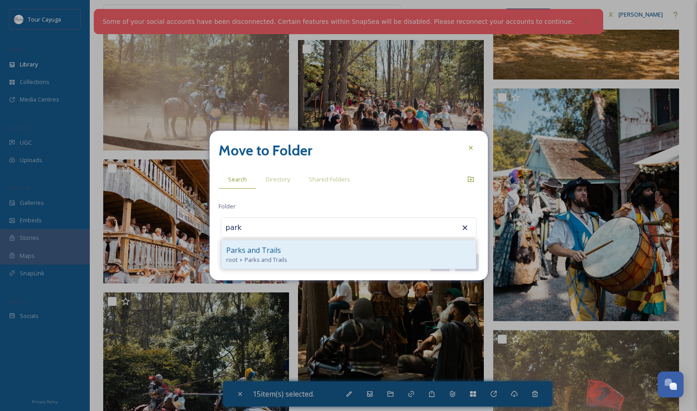
click at [261, 252] on span "Parks and Trails" at bounding box center [253, 250] width 55 height 11
type input "Parks and Trails"
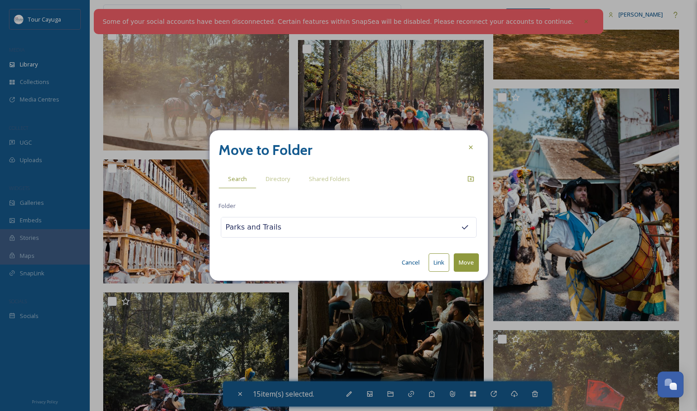
click at [466, 261] on button "Move" at bounding box center [466, 262] width 25 height 18
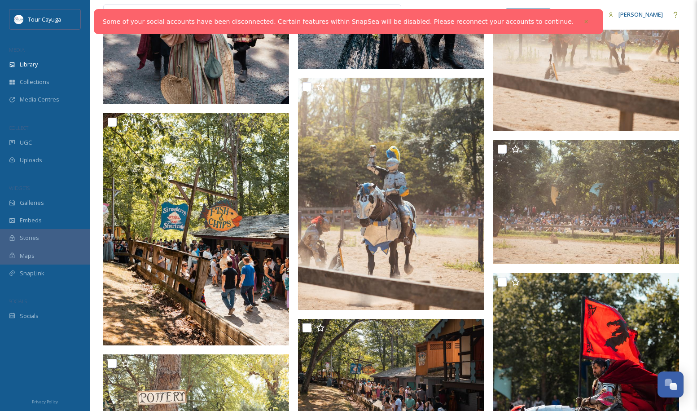
scroll to position [17326, 0]
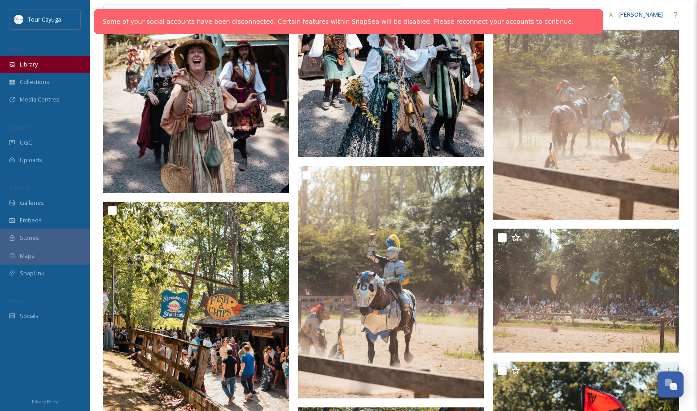
click at [23, 66] on span "Library" at bounding box center [29, 64] width 18 height 9
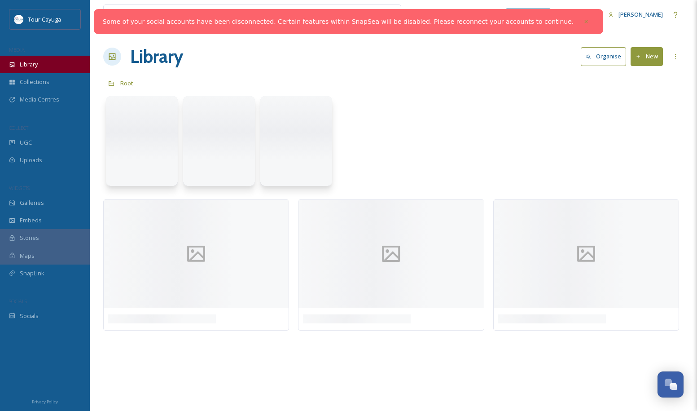
scroll to position [0, 0]
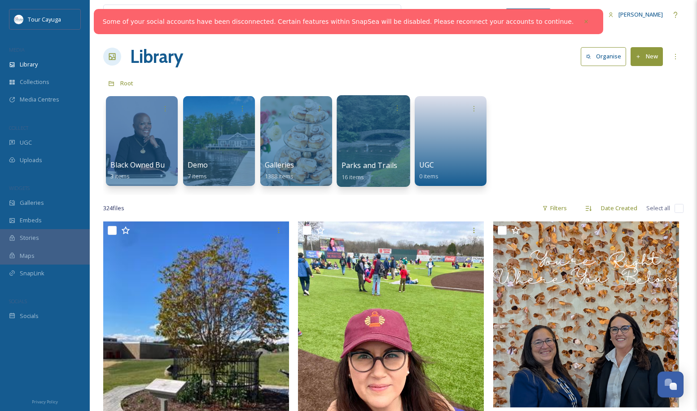
click at [381, 144] on div at bounding box center [372, 141] width 73 height 92
